Goal: Find specific page/section: Find specific page/section

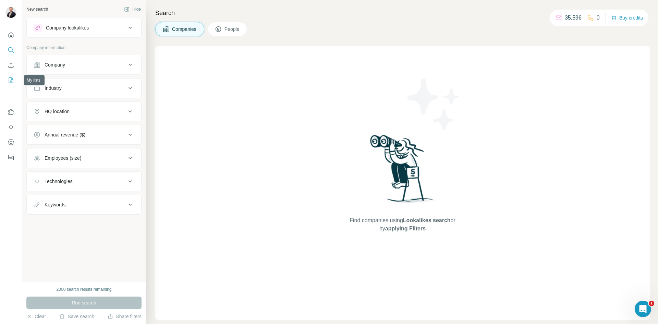
click at [12, 82] on icon "My lists" at bounding box center [11, 80] width 7 height 7
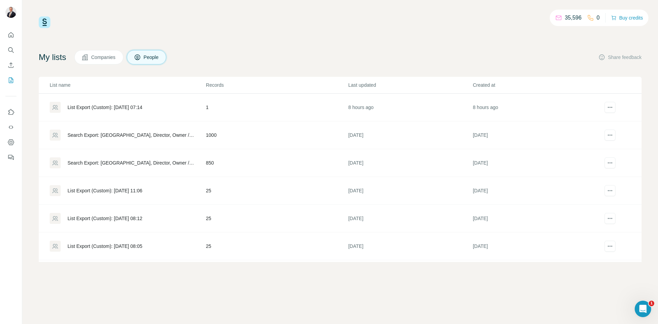
click at [111, 107] on div "List Export (Custom): 23/09/2025 07:14" at bounding box center [105, 107] width 75 height 7
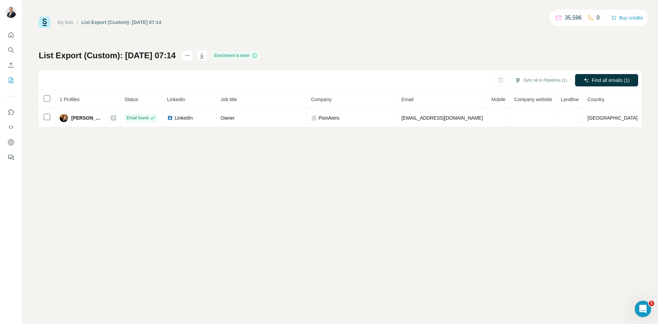
click at [120, 158] on div "My lists / List Export (Custom): 23/09/2025 07:14 35,596 0 Buy credits List Exp…" at bounding box center [340, 162] width 636 height 324
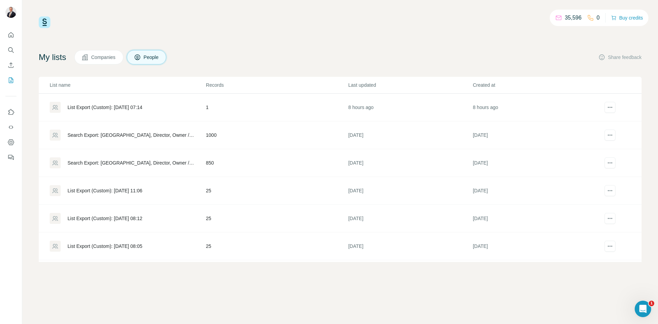
click at [346, 60] on div "My lists Companies People Share feedback" at bounding box center [340, 57] width 603 height 14
click at [312, 47] on div "35,596 0 Buy credits My lists Companies People Share feedback List name Records…" at bounding box center [340, 139] width 603 height 246
click at [11, 81] on icon "My lists" at bounding box center [11, 79] width 3 height 4
click at [294, 59] on div "My lists Companies People Share feedback" at bounding box center [340, 57] width 603 height 14
click at [302, 53] on div "My lists Companies People Share feedback" at bounding box center [340, 57] width 603 height 14
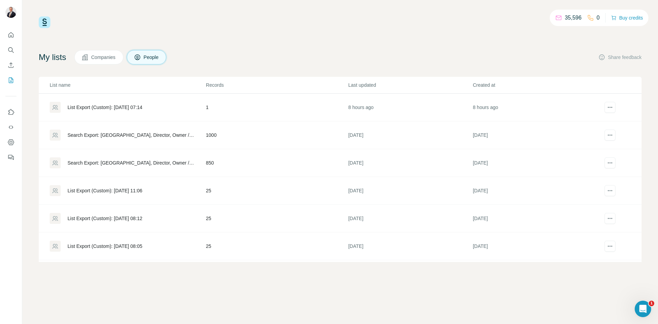
click at [309, 23] on div "35,596 0 Buy credits" at bounding box center [340, 22] width 603 height 12
click at [115, 134] on div "Search Export: Netherlands, Director, Owner / Partner, Netherlands, Business Co…" at bounding box center [131, 135] width 127 height 7
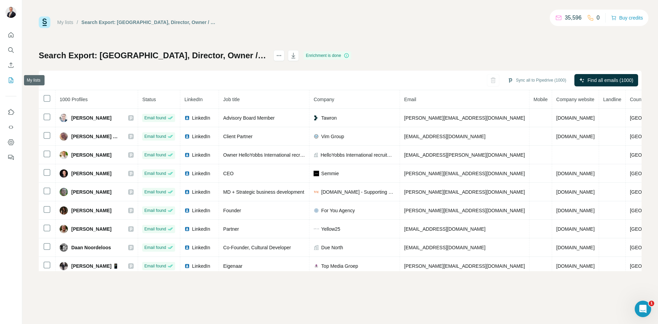
click at [14, 82] on icon "My lists" at bounding box center [11, 80] width 7 height 7
